Goal: Task Accomplishment & Management: Manage account settings

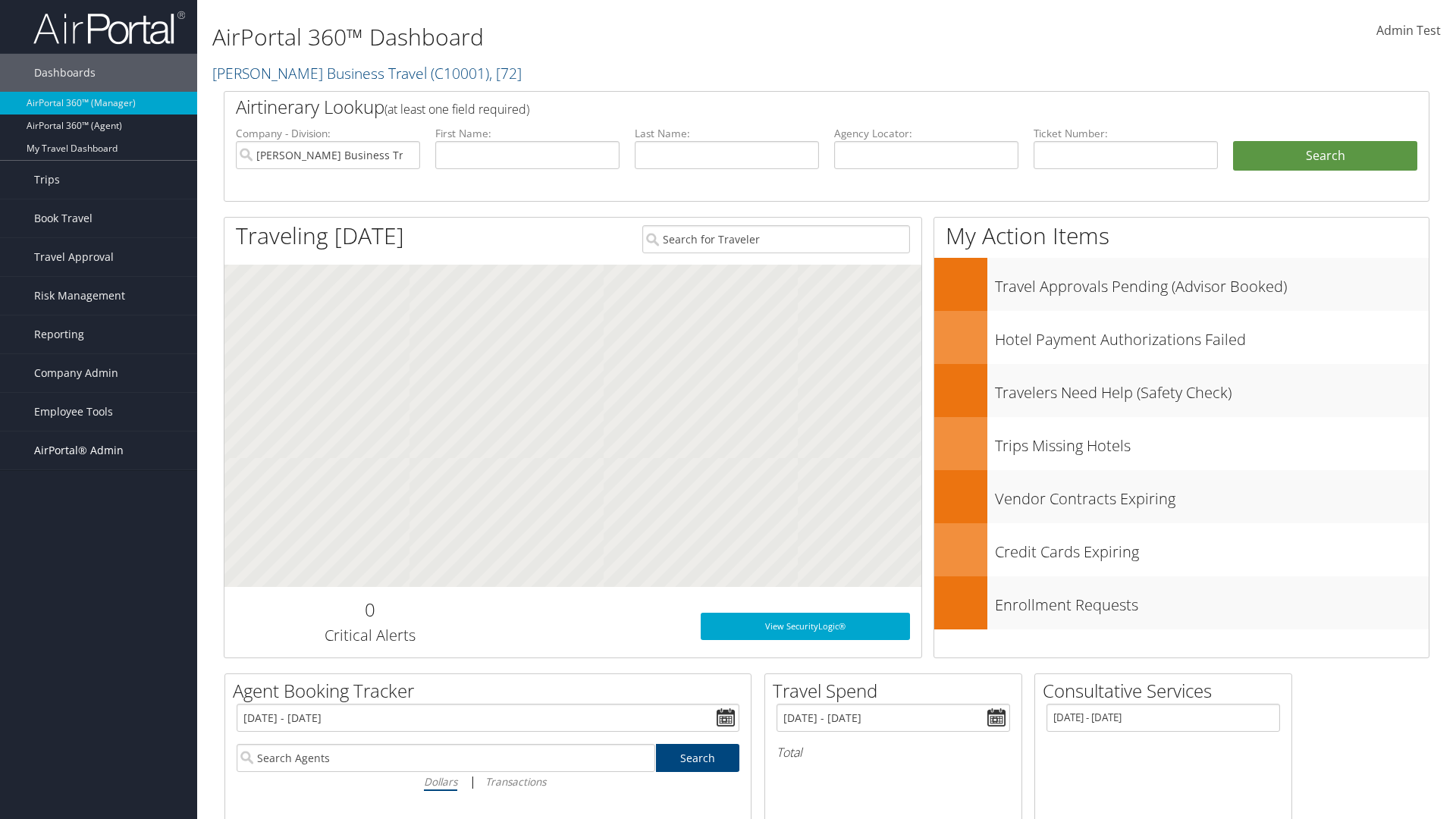
click at [98, 450] on span "AirPortal® Admin" at bounding box center [79, 450] width 89 height 38
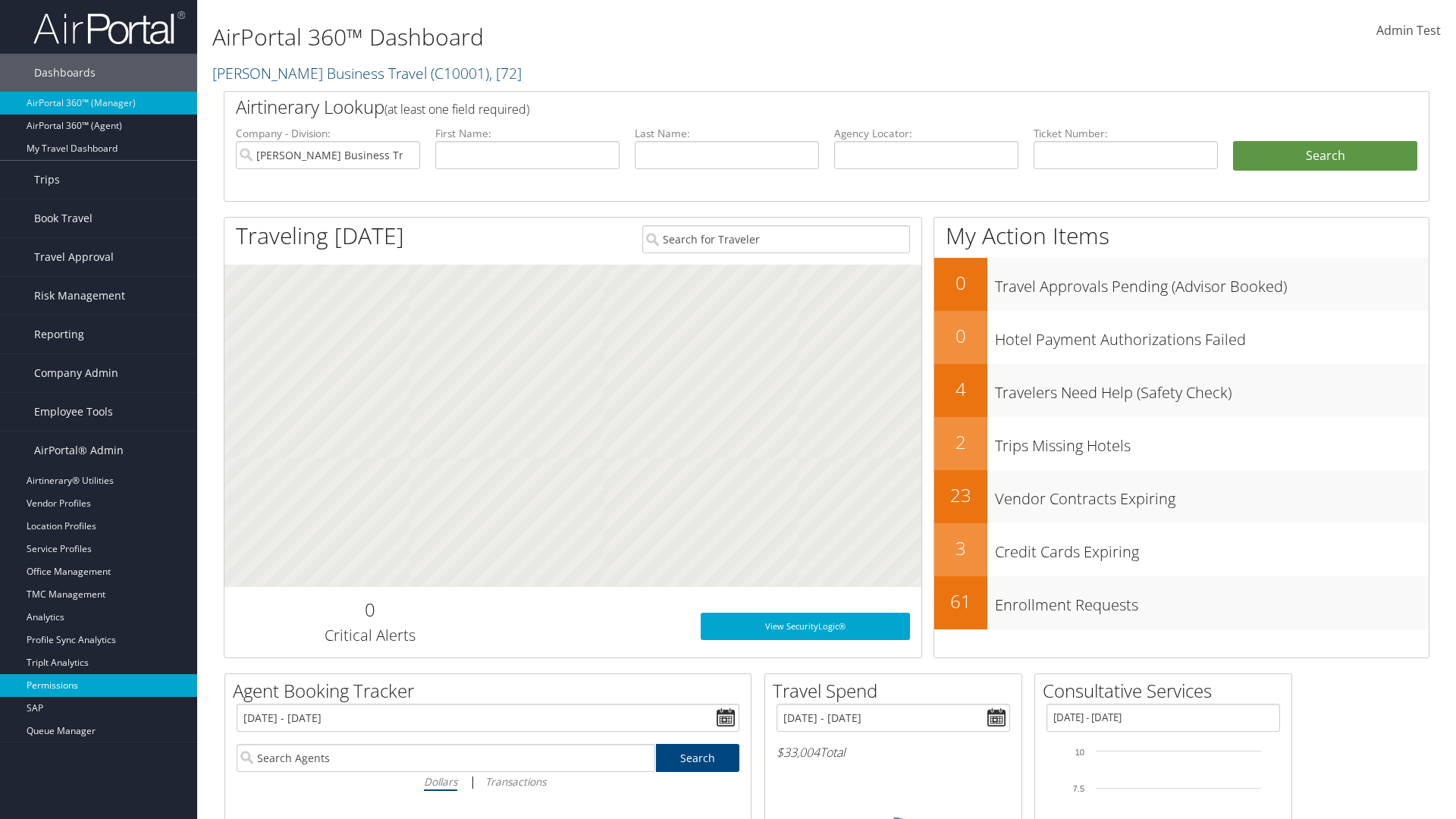
click at [98, 685] on link "Permissions" at bounding box center [98, 686] width 197 height 23
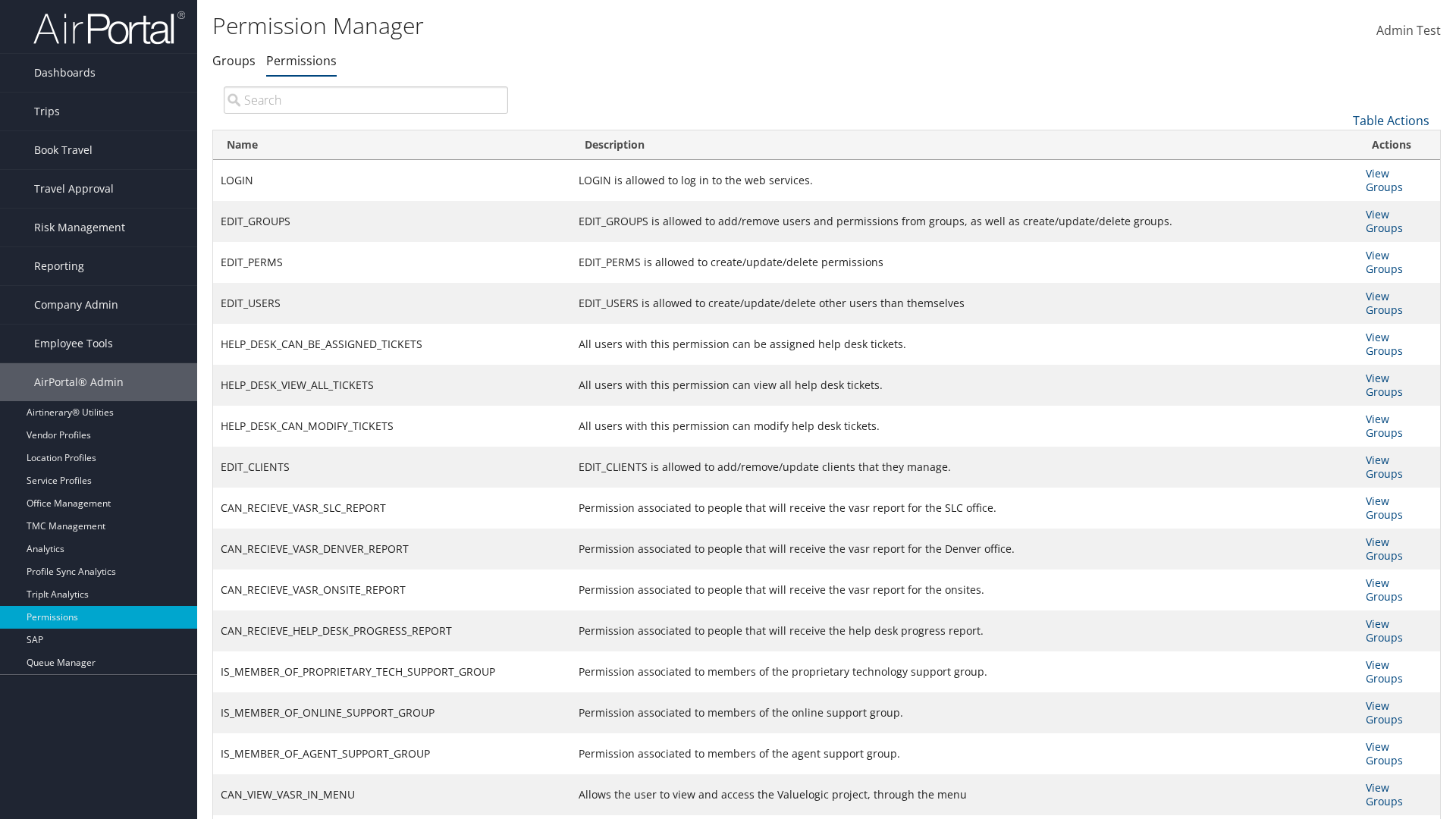
click at [366, 99] on input "search" at bounding box center [366, 100] width 284 height 27
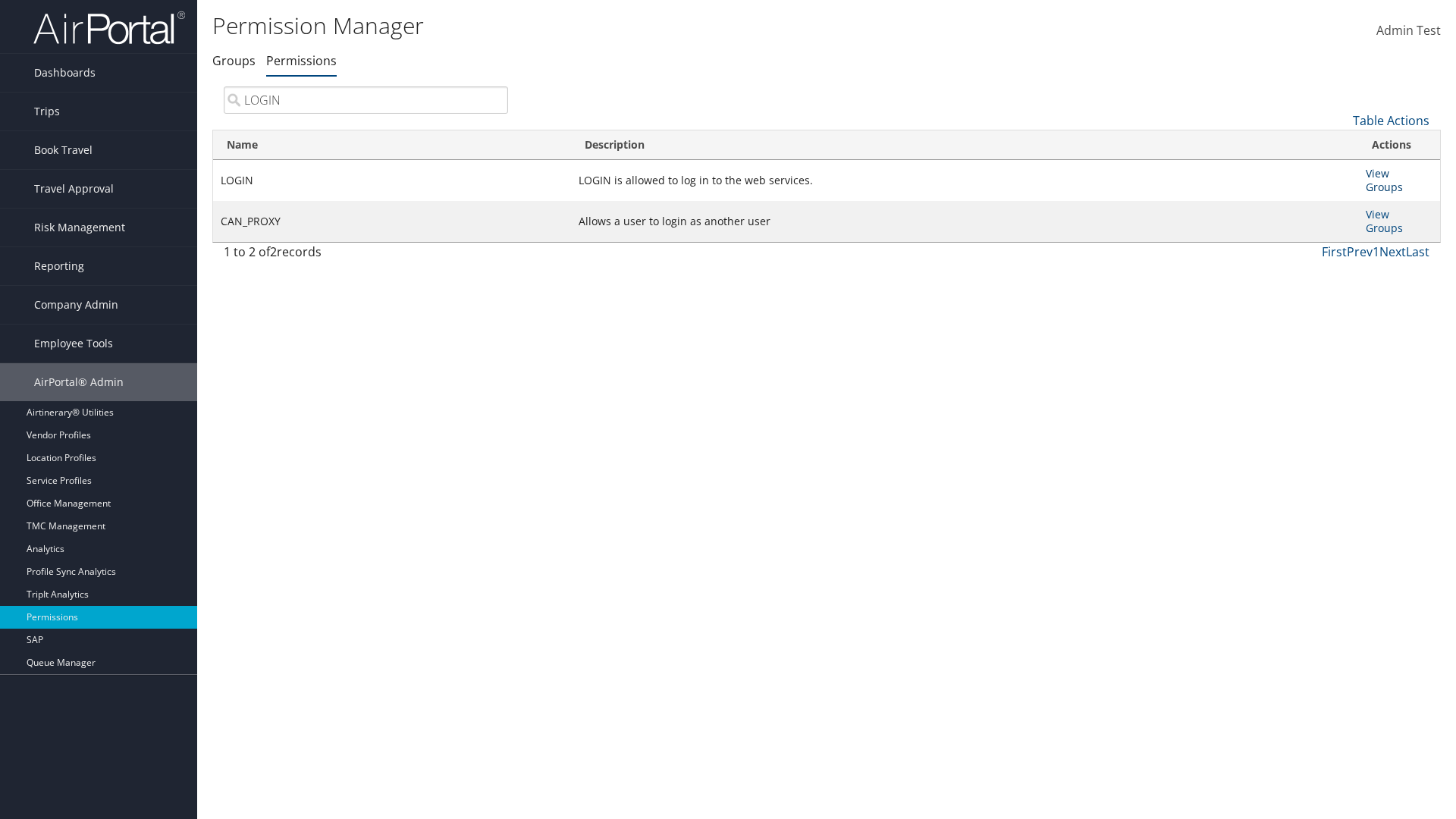
type input "LOGIN"
click at [1377, 173] on link "View Groups" at bounding box center [1384, 180] width 37 height 28
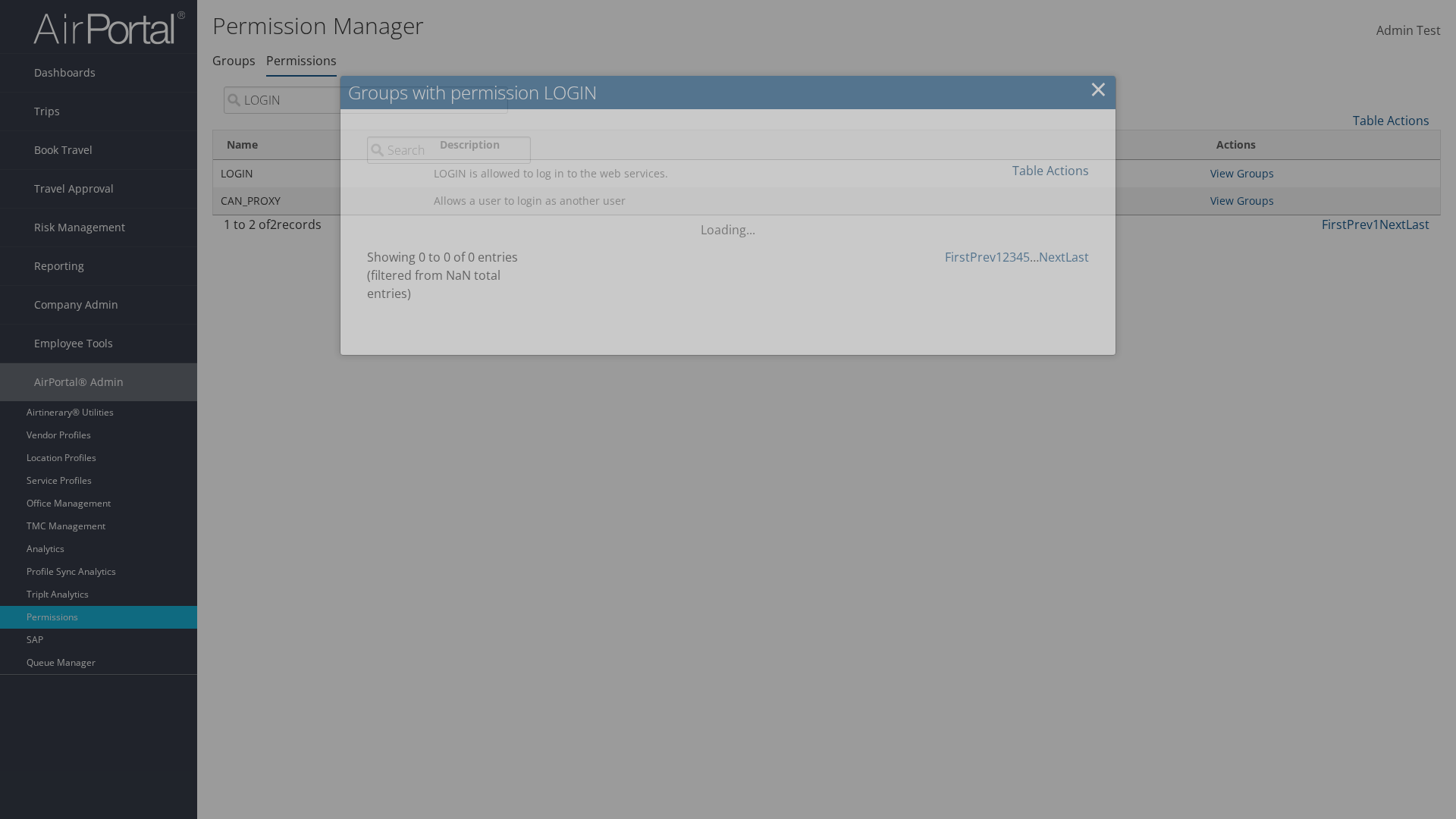
click at [1050, 170] on link "Table Actions" at bounding box center [1050, 171] width 76 height 17
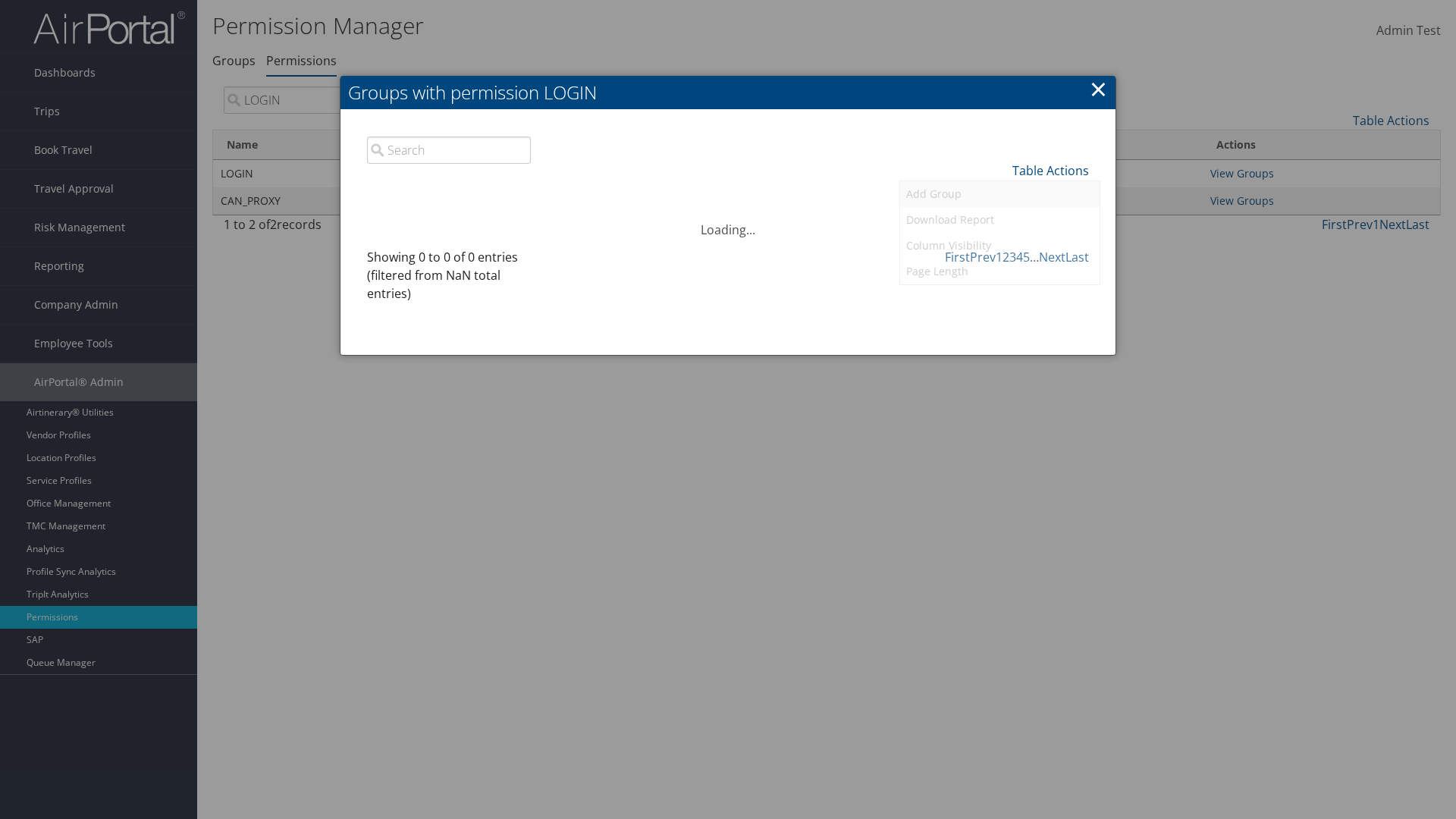
click at [999, 194] on link "Add Group" at bounding box center [1000, 194] width 200 height 26
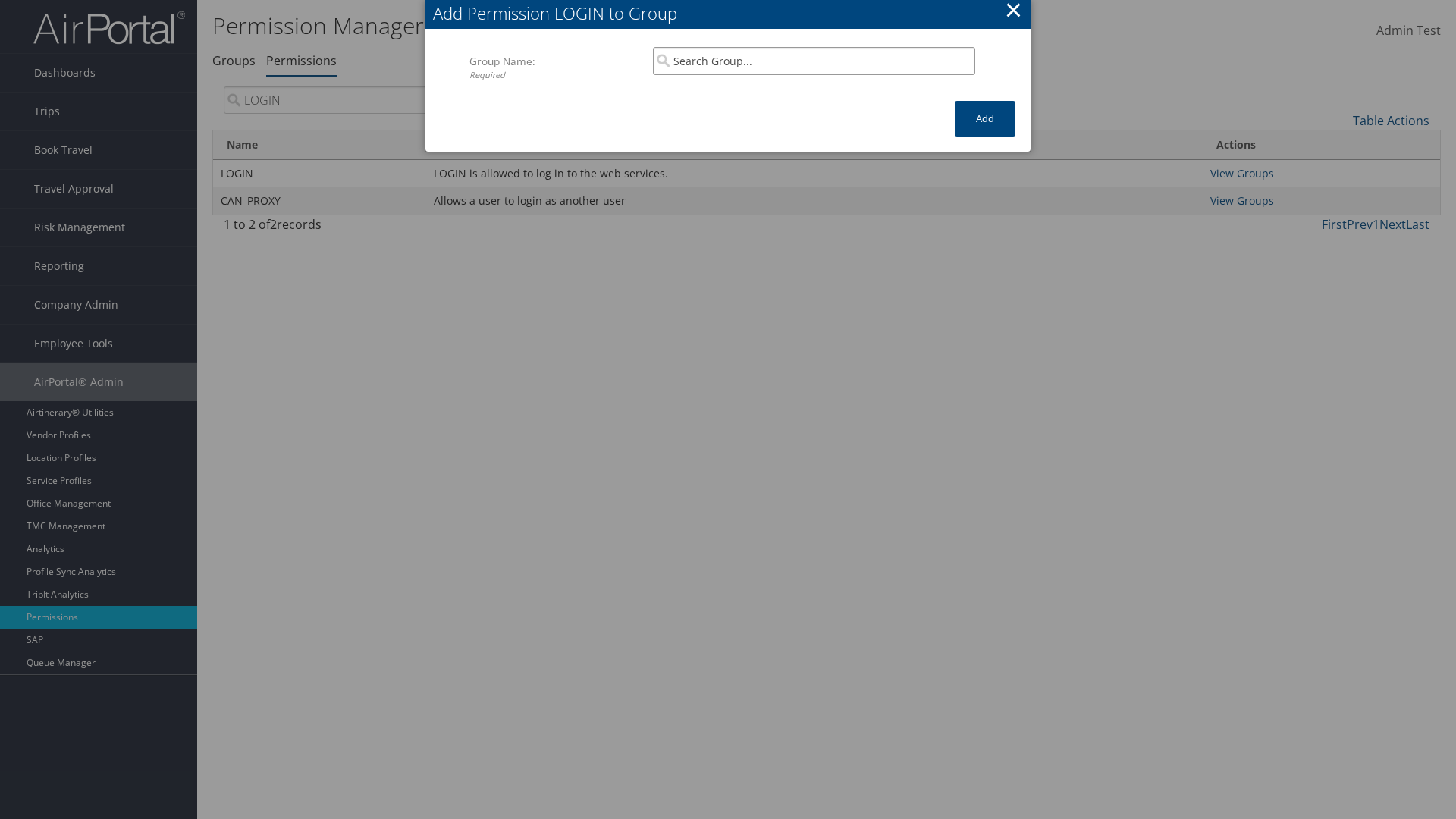
click at [814, 61] on input "search" at bounding box center [814, 61] width 322 height 28
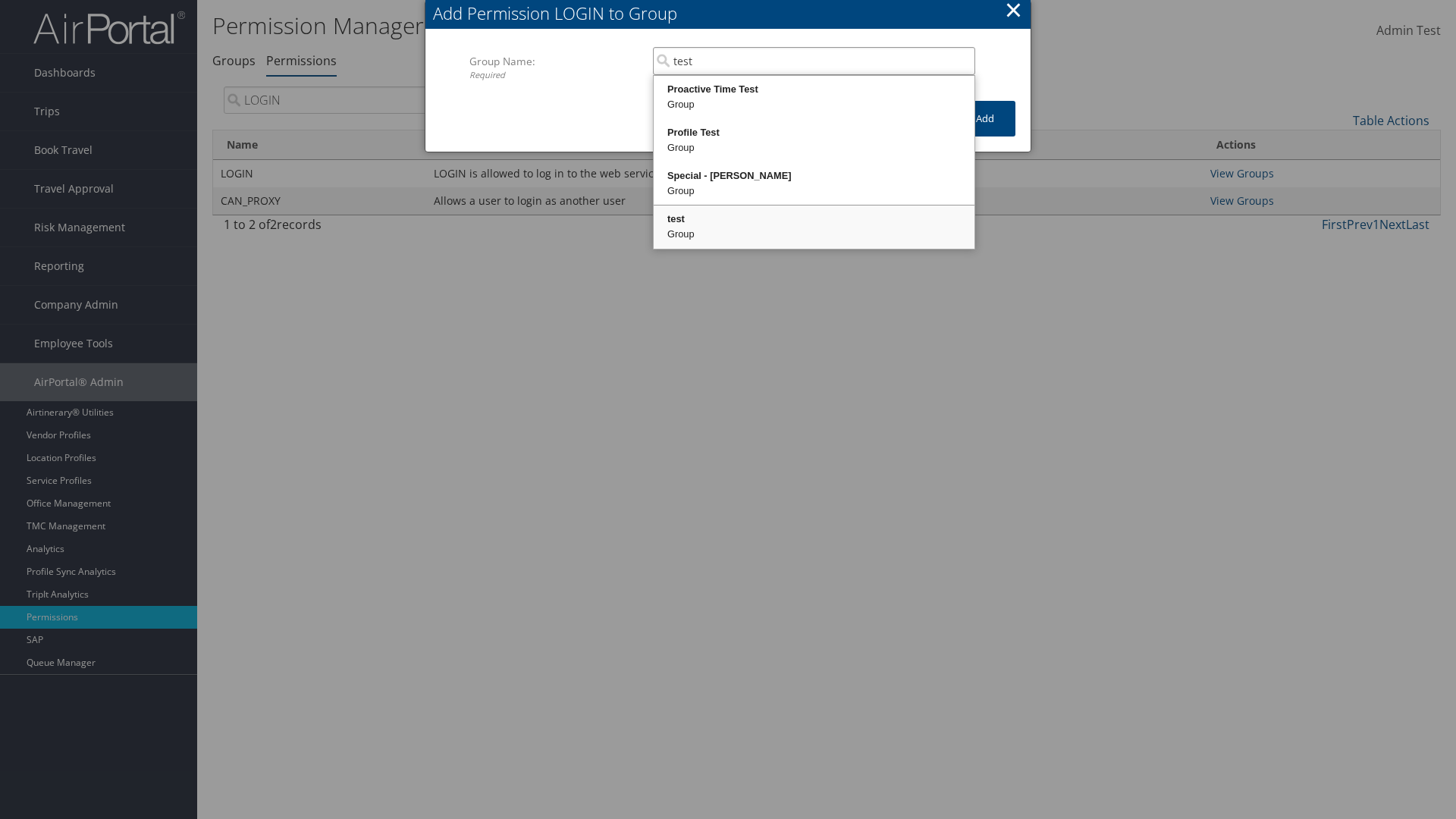
click at [814, 219] on div "test" at bounding box center [814, 219] width 316 height 15
type input "test"
click at [985, 118] on button "Add" at bounding box center [986, 118] width 61 height 36
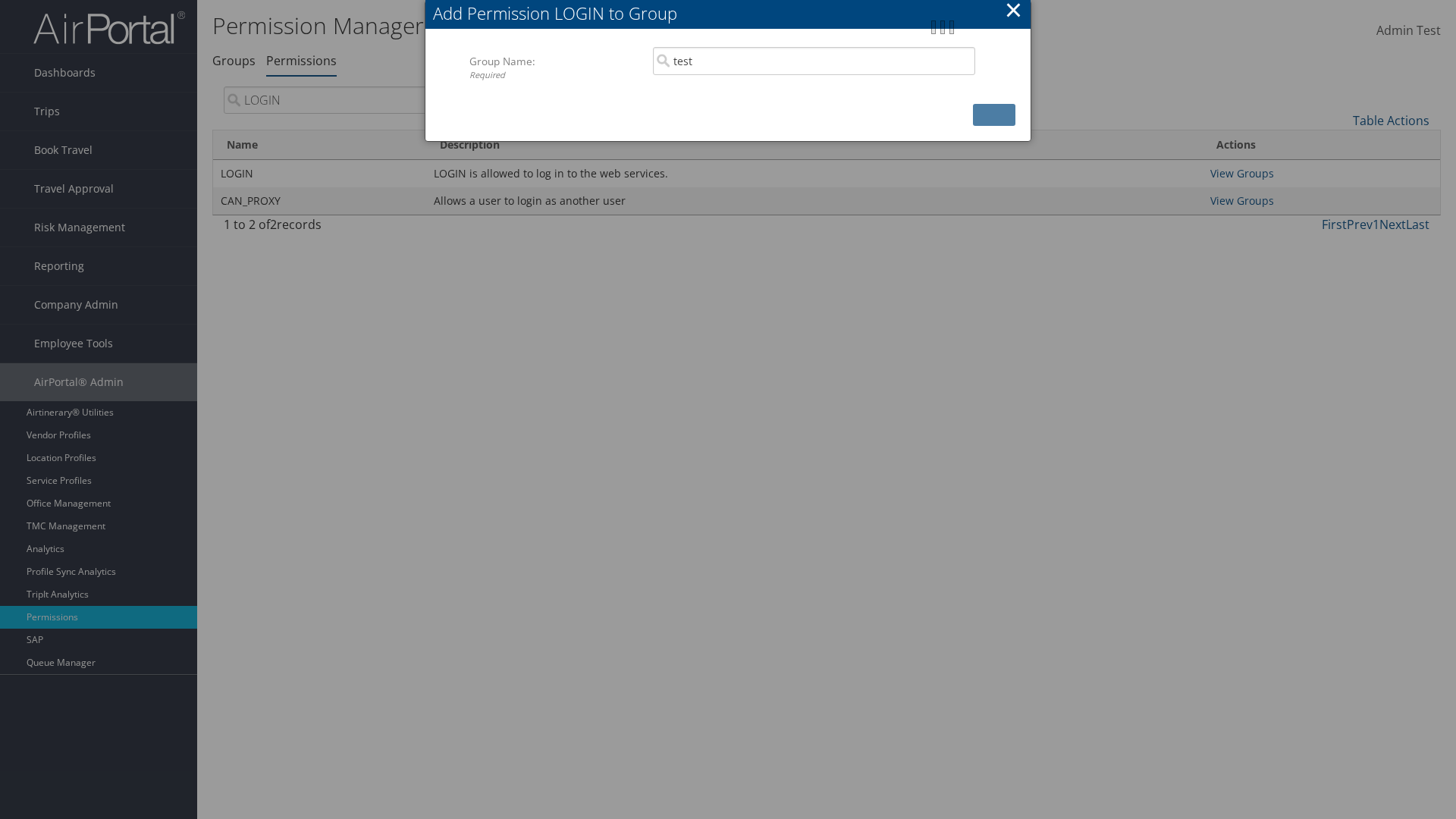
click at [1013, 12] on button "×" at bounding box center [1013, 10] width 18 height 30
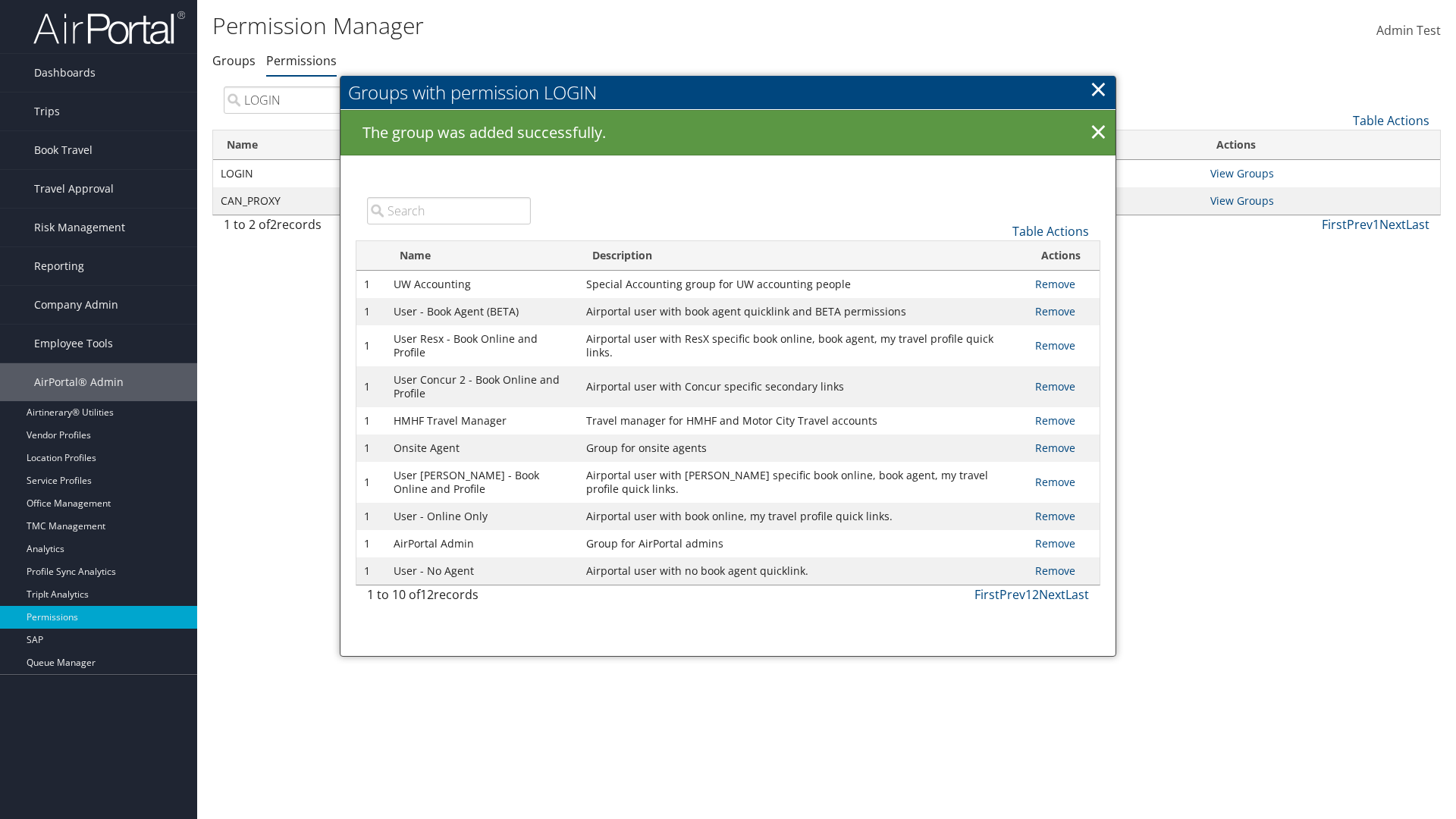
click at [448, 210] on input "search" at bounding box center [449, 211] width 164 height 27
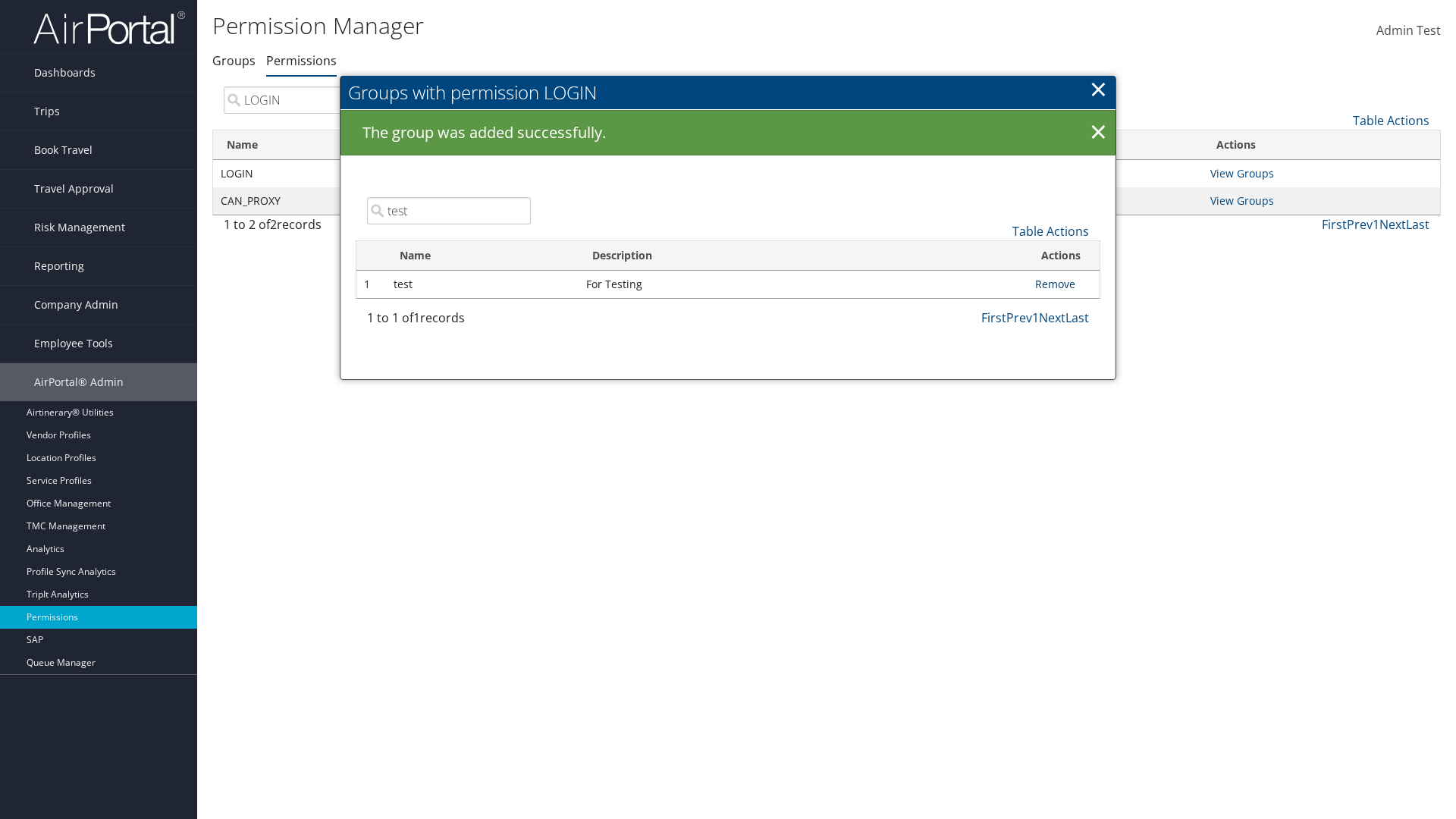
type input "test"
click at [1055, 283] on link "Remove" at bounding box center [1055, 283] width 40 height 14
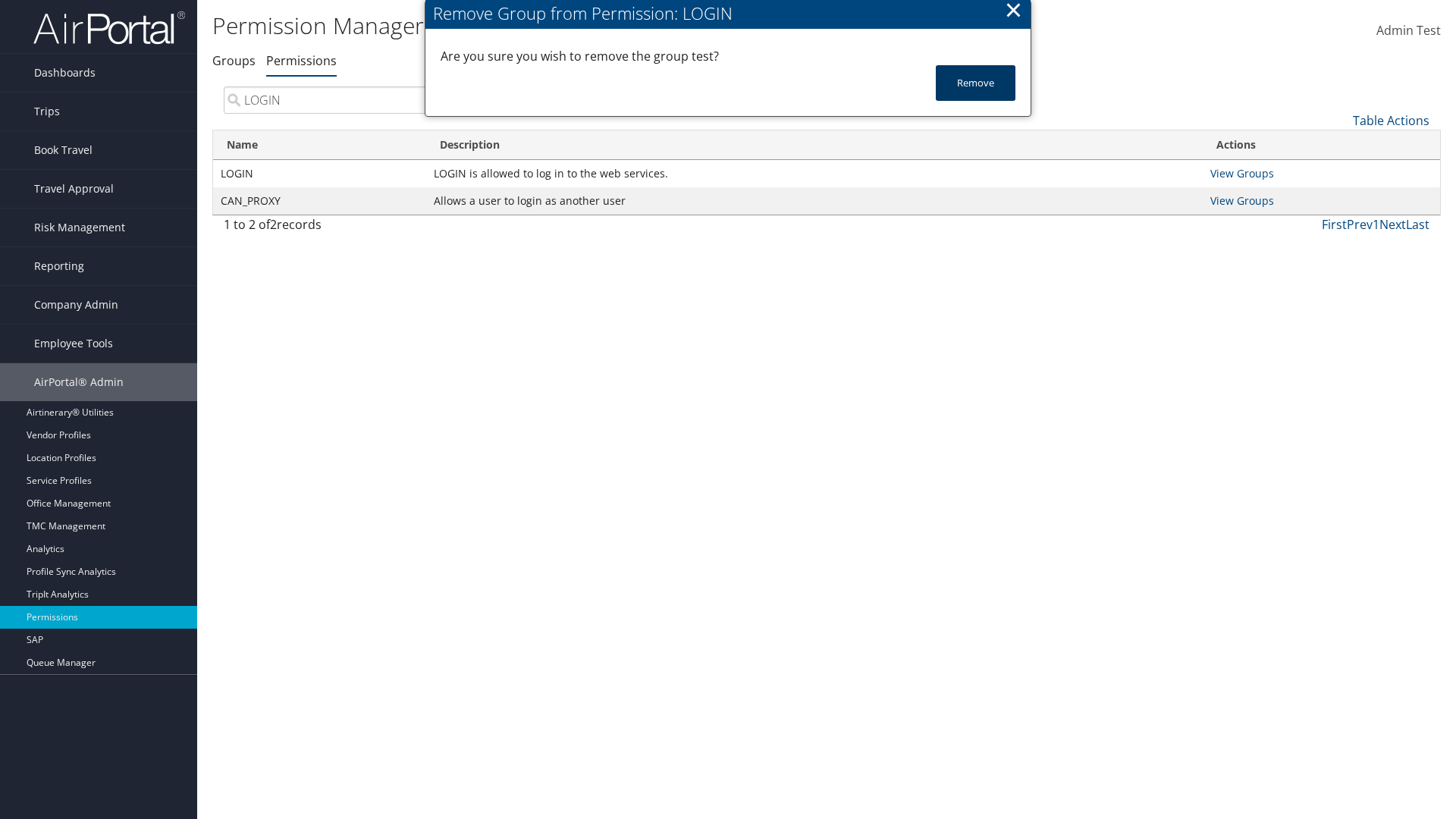
click at [976, 82] on button "Remove" at bounding box center [976, 83] width 79 height 36
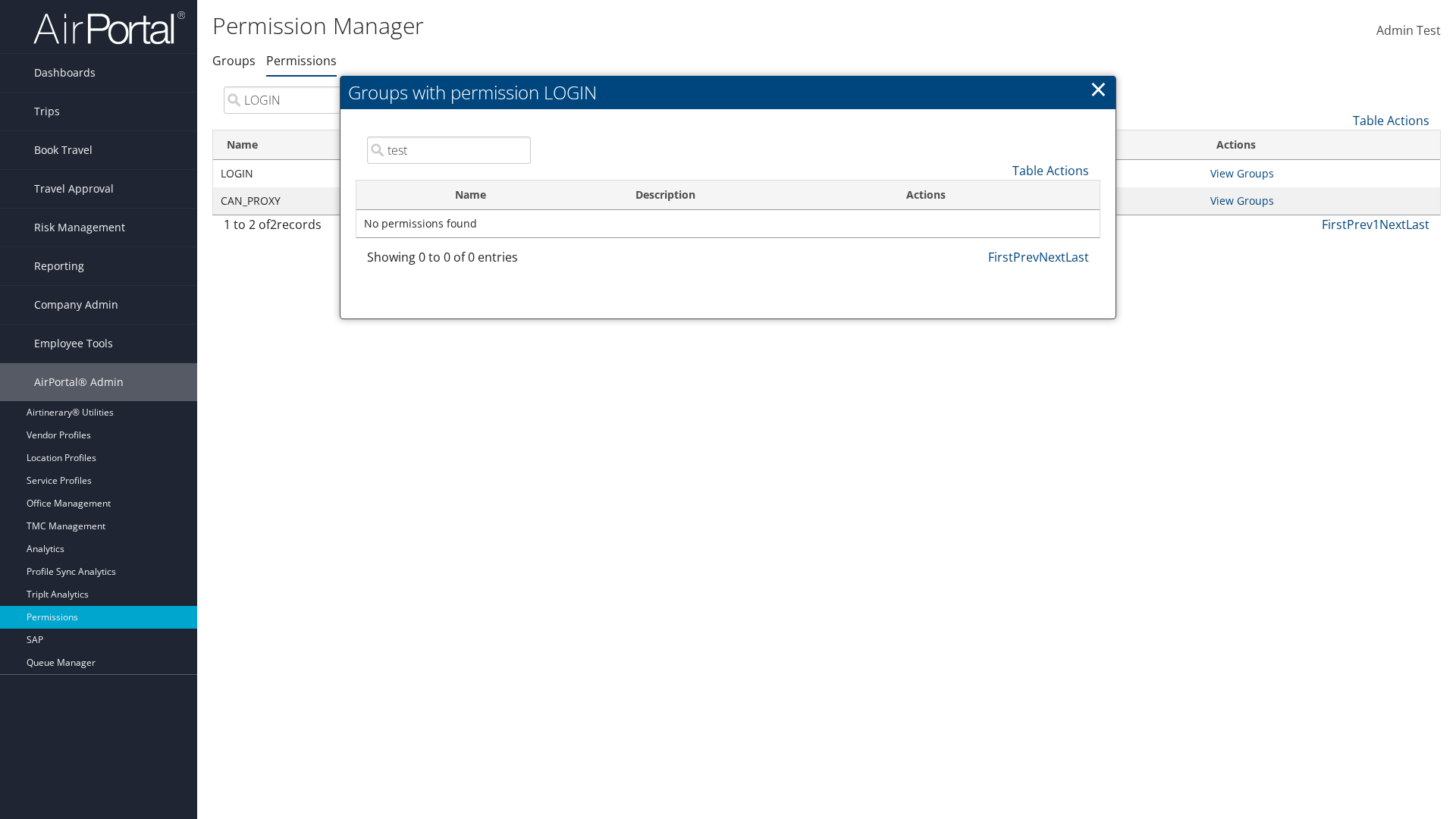
click at [1098, 88] on link "×" at bounding box center [1098, 89] width 18 height 30
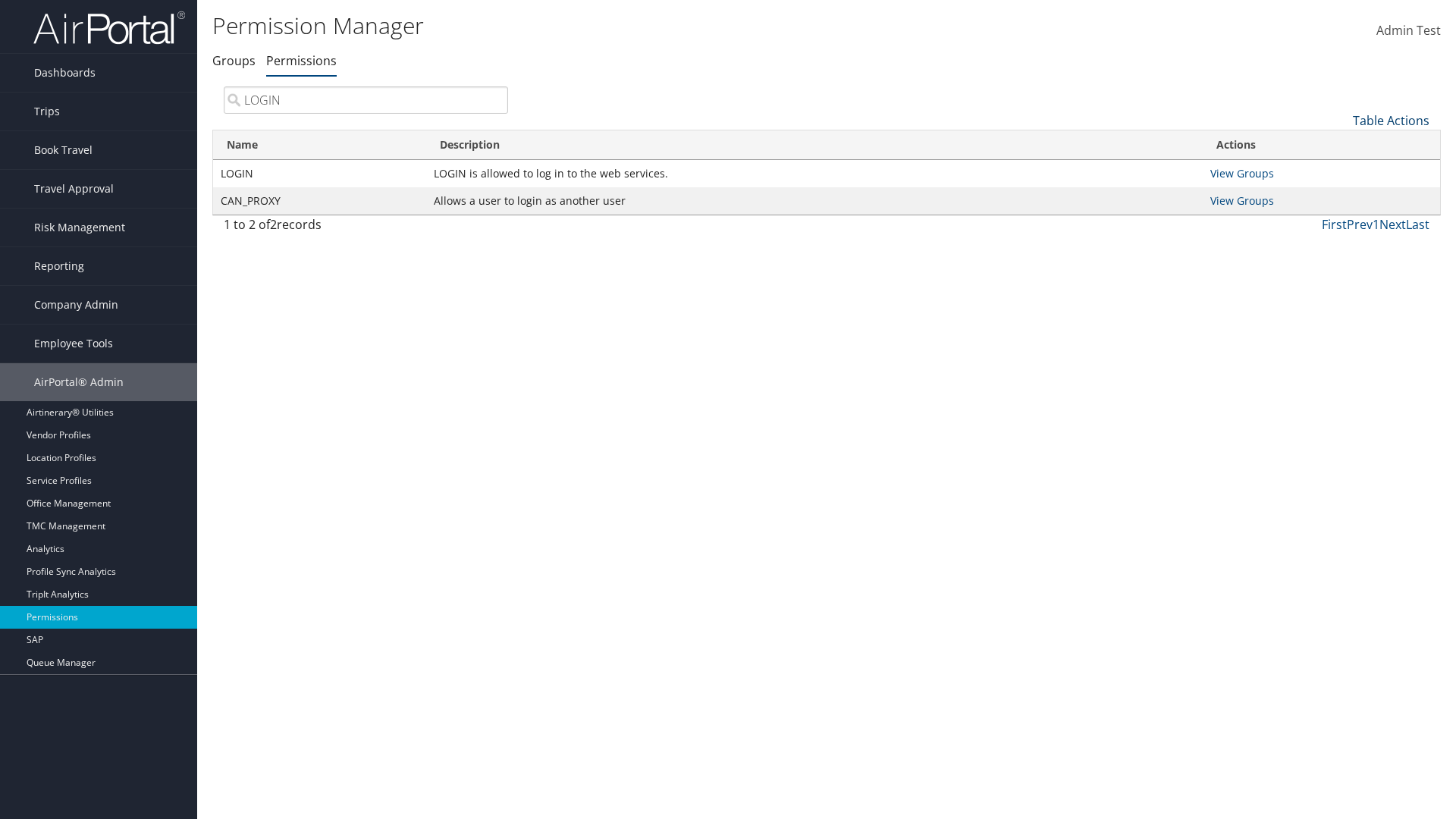
click at [1391, 120] on link "Table Actions" at bounding box center [1391, 120] width 76 height 17
click at [1340, 145] on link "Name" at bounding box center [1341, 146] width 200 height 26
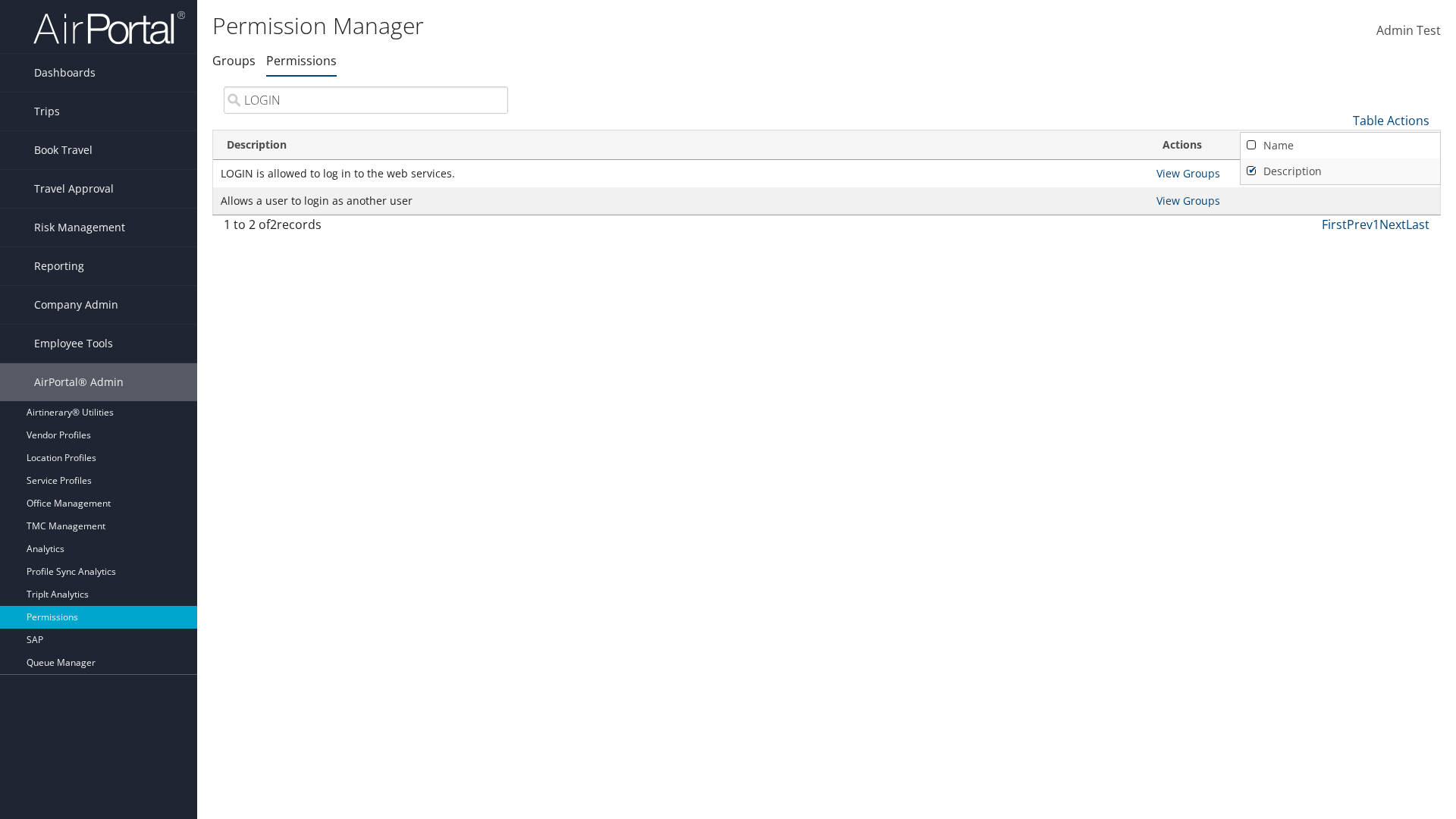
click at [1340, 171] on link "Description" at bounding box center [1341, 171] width 200 height 26
click at [1340, 145] on link "Name" at bounding box center [1341, 146] width 200 height 26
click at [1340, 171] on link "Description" at bounding box center [1341, 171] width 200 height 26
click at [728, 409] on div at bounding box center [728, 409] width 1456 height 819
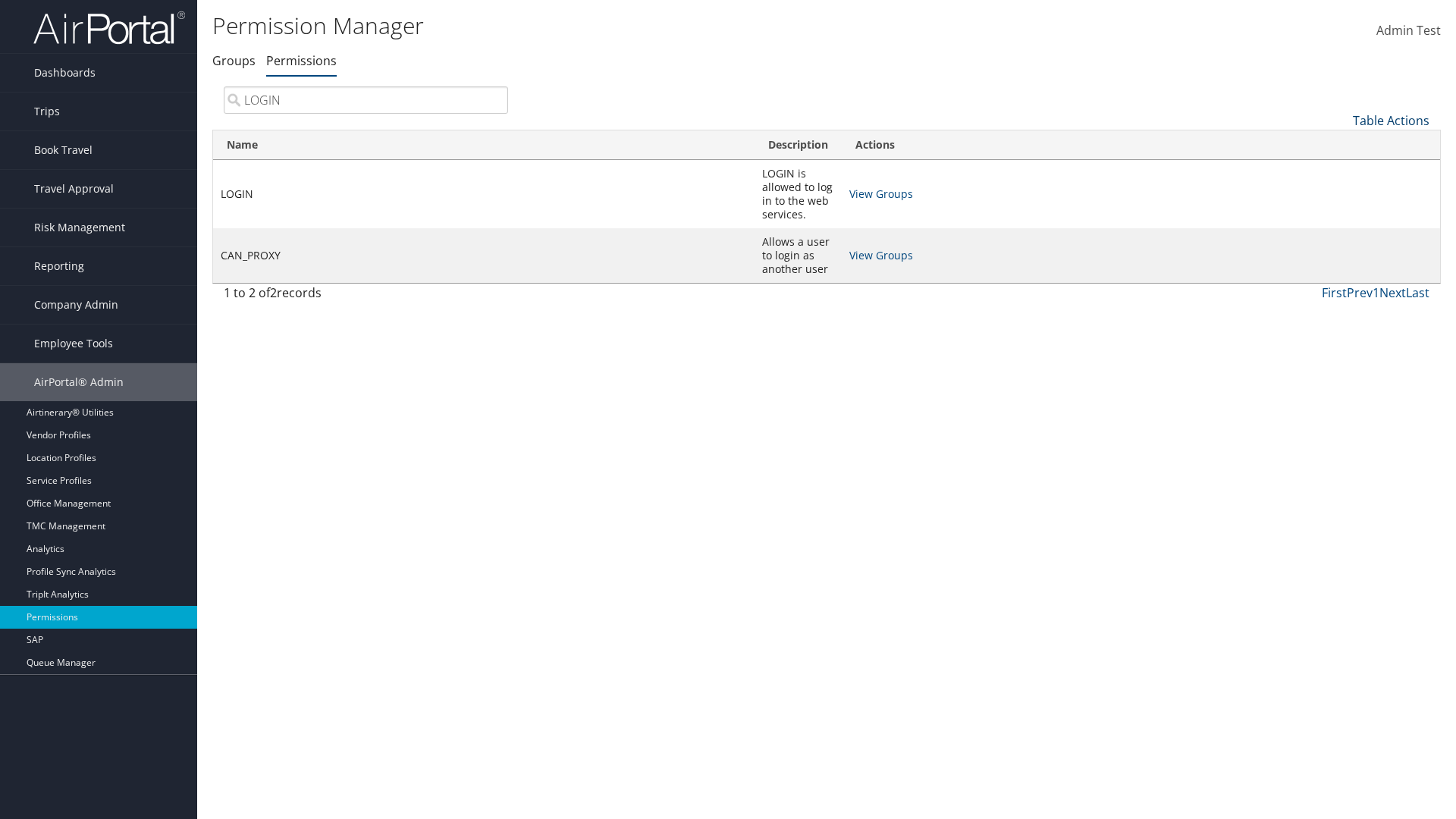
click at [1391, 120] on link "Table Actions" at bounding box center [1391, 120] width 76 height 17
click at [1340, 221] on link "Page Length" at bounding box center [1341, 222] width 200 height 26
click at [1391, 120] on link "Table Actions" at bounding box center [1391, 120] width 76 height 17
click at [1340, 221] on link "Page Length" at bounding box center [1341, 222] width 200 height 26
click at [1340, 197] on link "50" at bounding box center [1341, 197] width 200 height 26
